Goal: Task Accomplishment & Management: Manage account settings

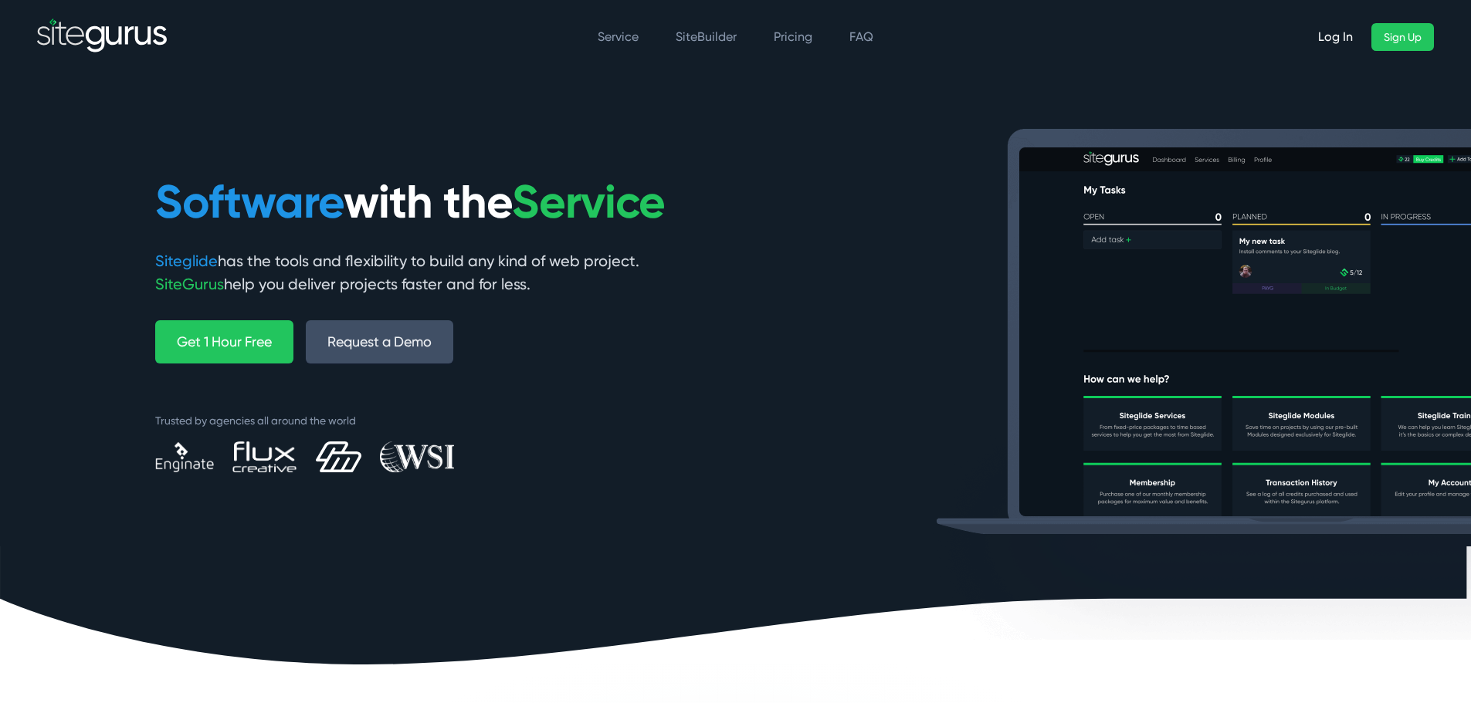
click at [1330, 39] on link "Log In" at bounding box center [1334, 37] width 59 height 28
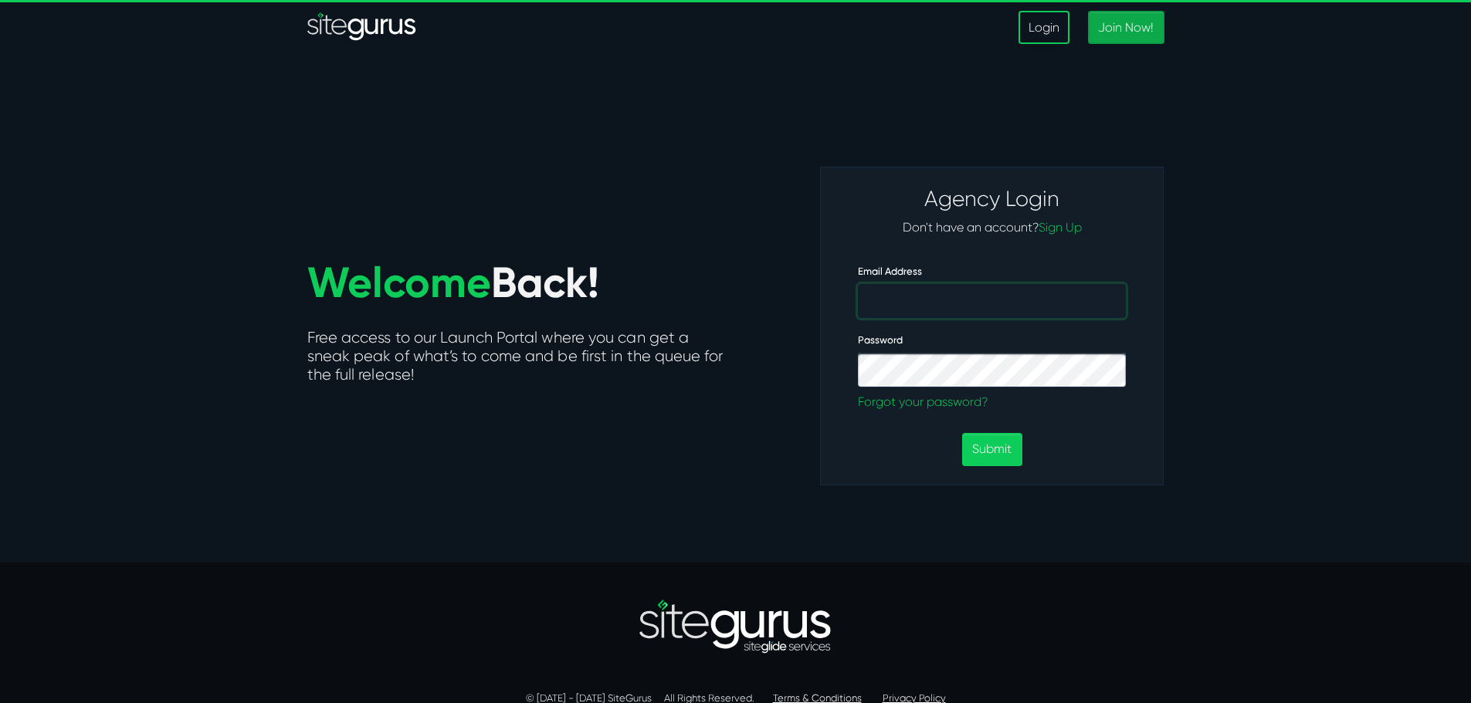
type input "daniel.depaz@wsidom.fr"
click at [1047, 28] on link "Login" at bounding box center [1043, 27] width 51 height 33
type input "[PERSON_NAME][EMAIL_ADDRESS][PERSON_NAME][DOMAIN_NAME]"
click at [987, 450] on button "Submit" at bounding box center [991, 449] width 59 height 33
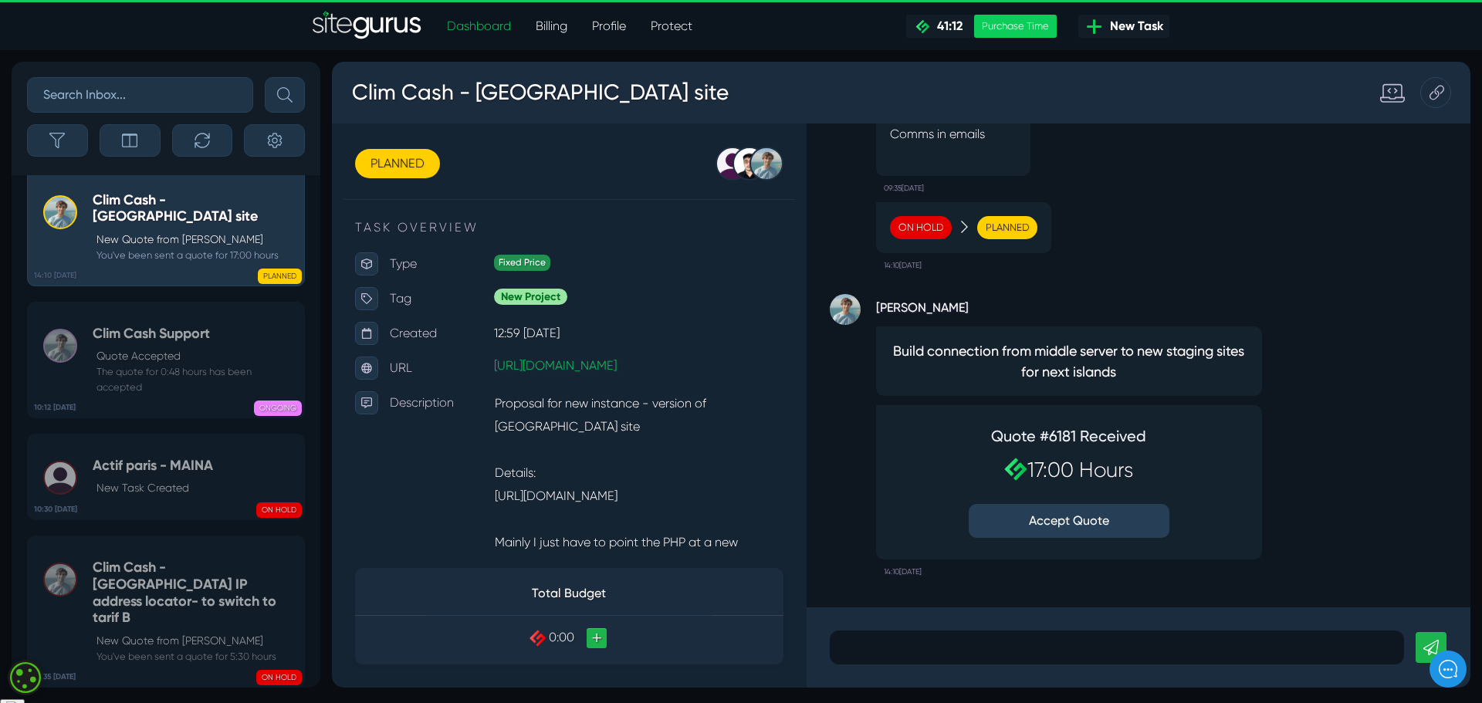
scroll to position [1, 0]
click at [551, 27] on link "Billing" at bounding box center [551, 26] width 56 height 31
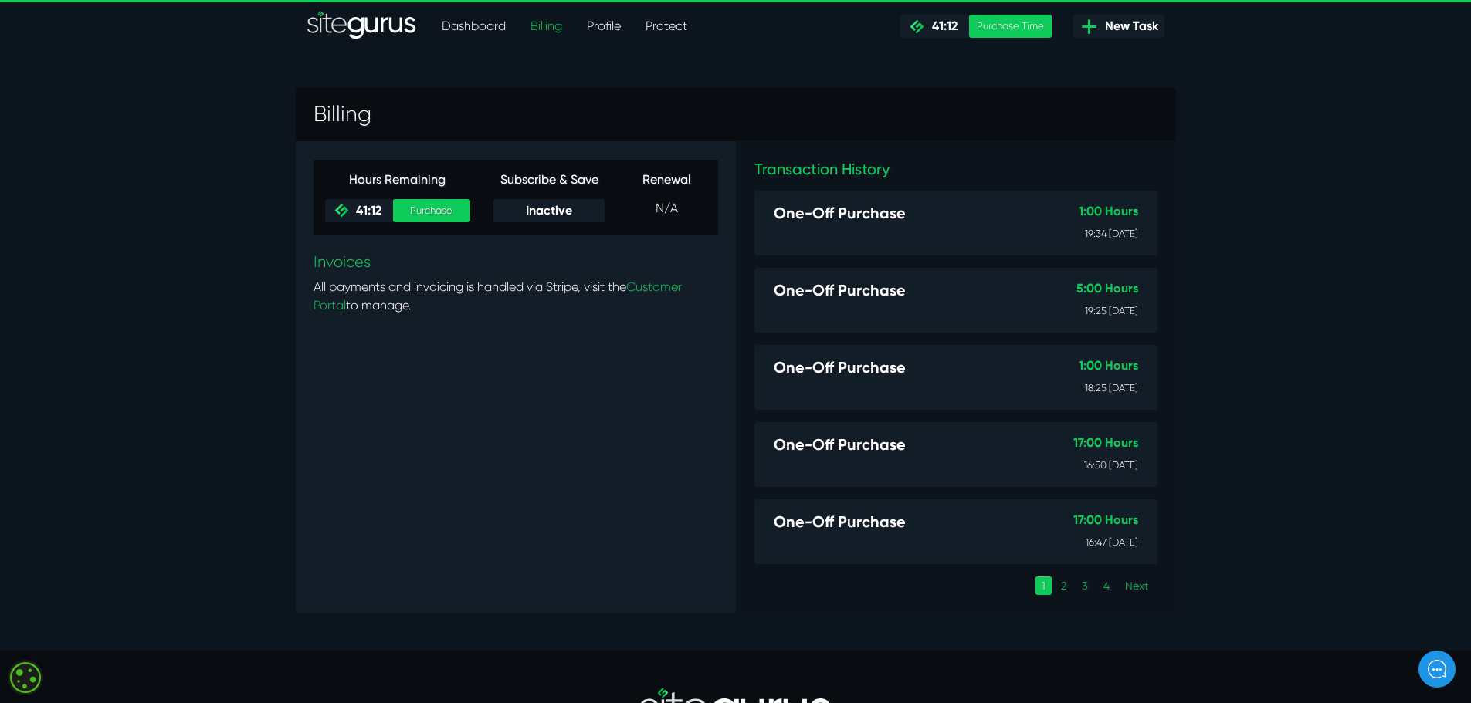
click at [842, 212] on h5 "One-Off Purchase" at bounding box center [902, 213] width 256 height 19
click at [335, 305] on link "Customer Portal" at bounding box center [497, 295] width 368 height 33
